Goal: Go to known website: Access a specific website the user already knows

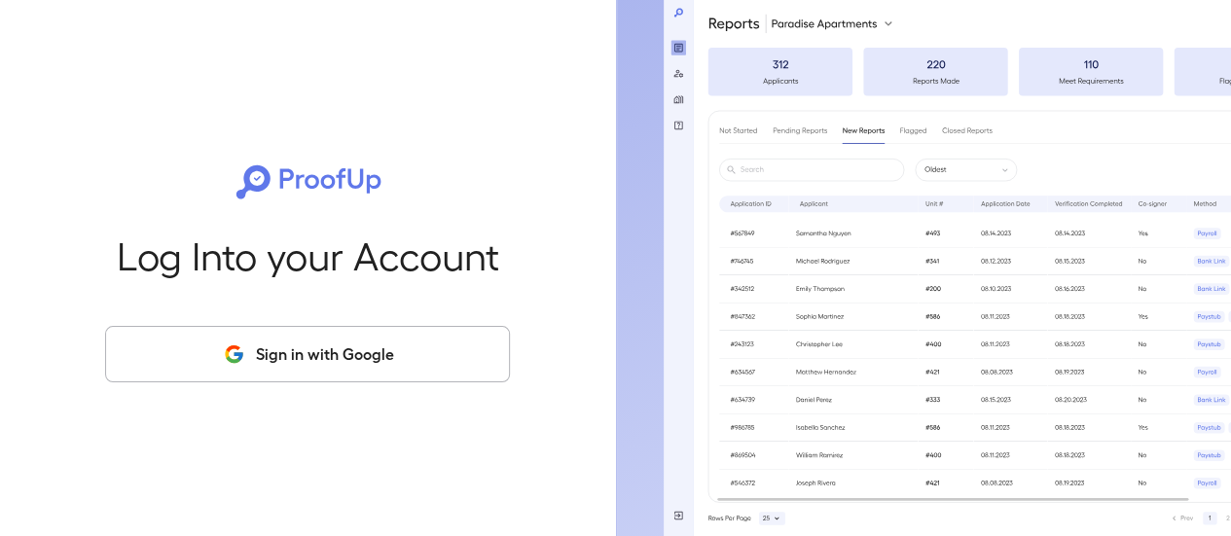
click at [321, 363] on button "Sign in with Google" at bounding box center [307, 354] width 405 height 56
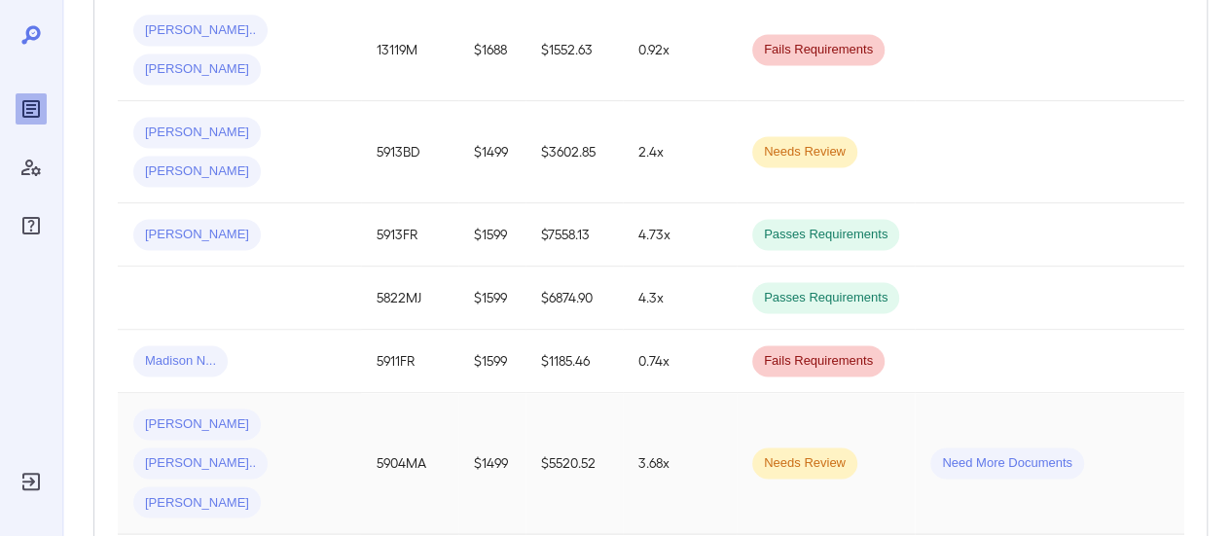
scroll to position [1815, 0]
